Goal: Information Seeking & Learning: Learn about a topic

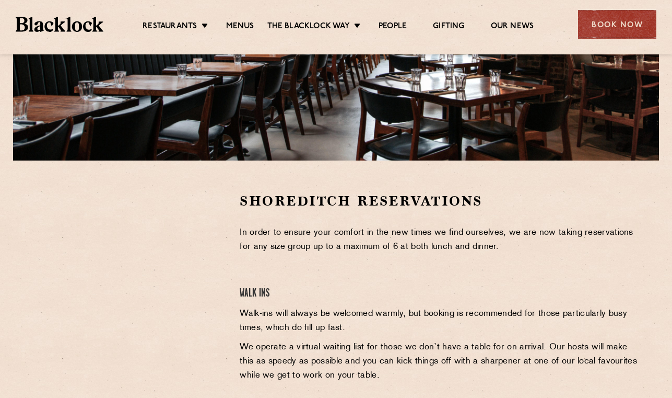
click at [330, 49] on div at bounding box center [336, 50] width 672 height 8
click at [244, 30] on link "Menus" at bounding box center [240, 26] width 28 height 11
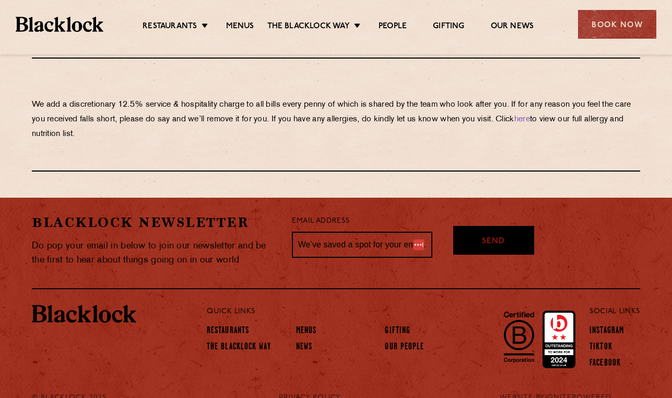
scroll to position [1857, 0]
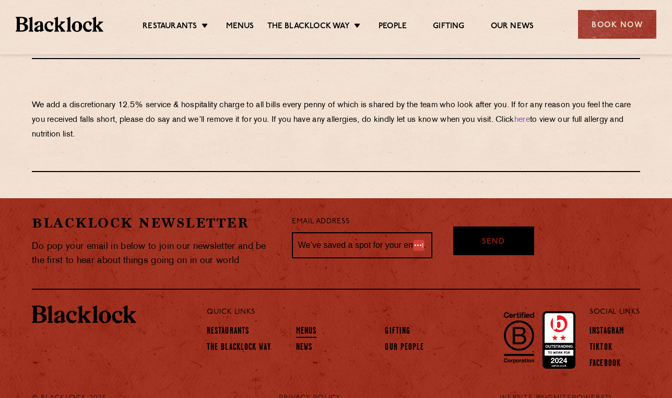
click at [306, 326] on link "Menus" at bounding box center [306, 331] width 21 height 11
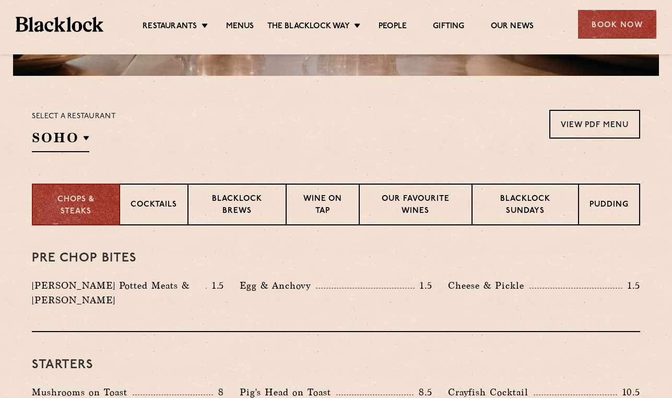
scroll to position [196, 0]
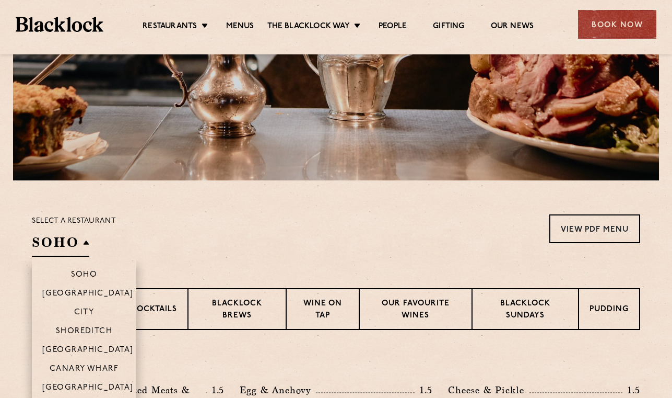
click at [86, 243] on h2 "SOHO" at bounding box center [60, 245] width 57 height 24
click at [97, 335] on p "Shoreditch" at bounding box center [84, 331] width 57 height 10
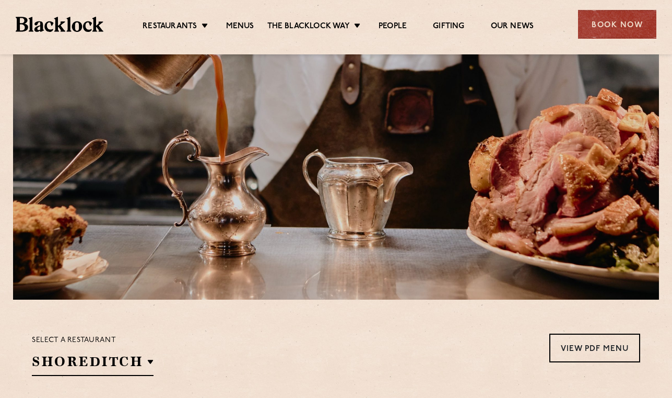
scroll to position [123, 0]
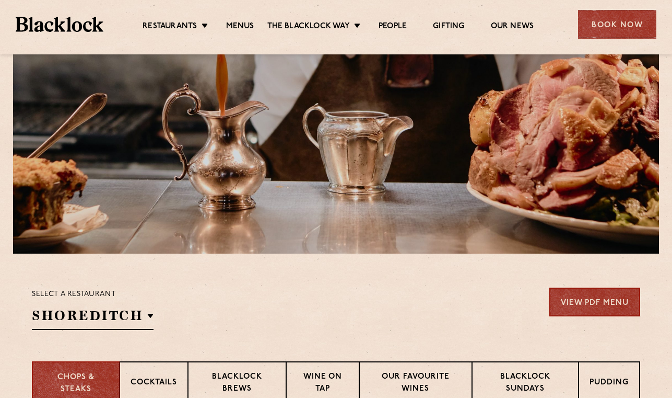
click at [594, 309] on link "View PDF Menu" at bounding box center [595, 301] width 91 height 29
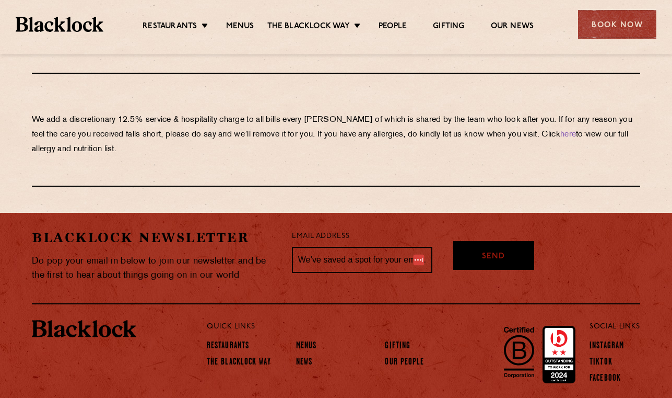
scroll to position [1876, 0]
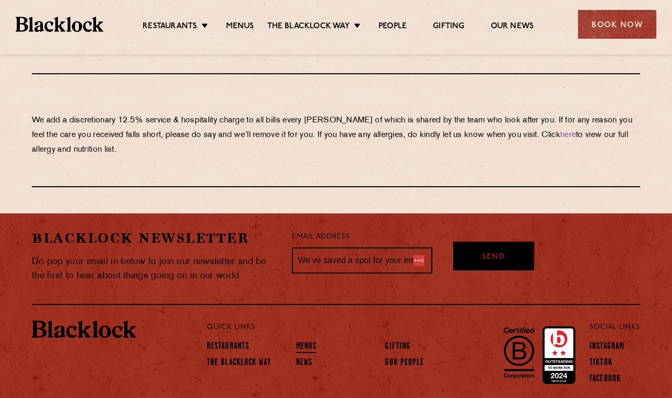
click at [306, 341] on link "Menus" at bounding box center [306, 346] width 21 height 11
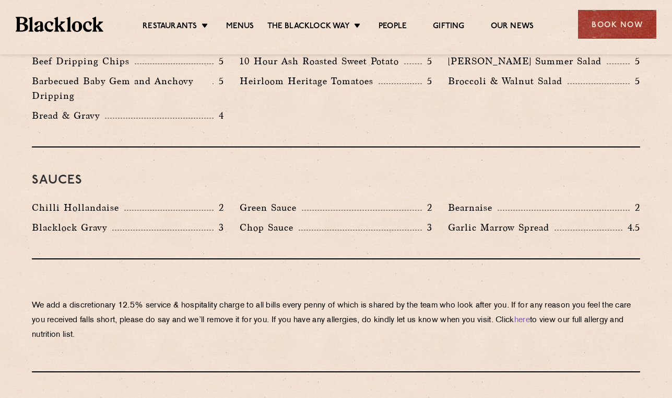
scroll to position [1618, 0]
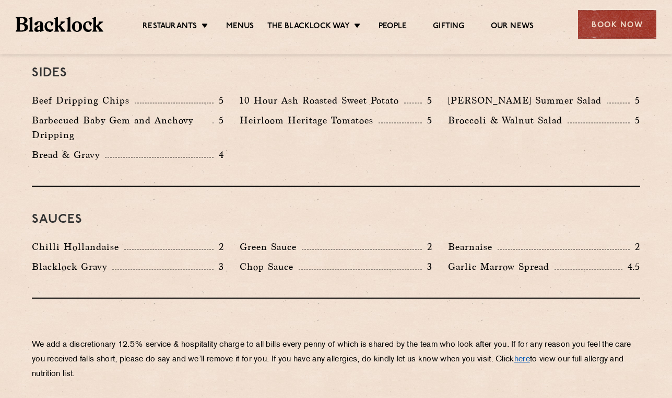
click at [530, 355] on link "here" at bounding box center [523, 359] width 16 height 8
